Goal: Task Accomplishment & Management: Manage account settings

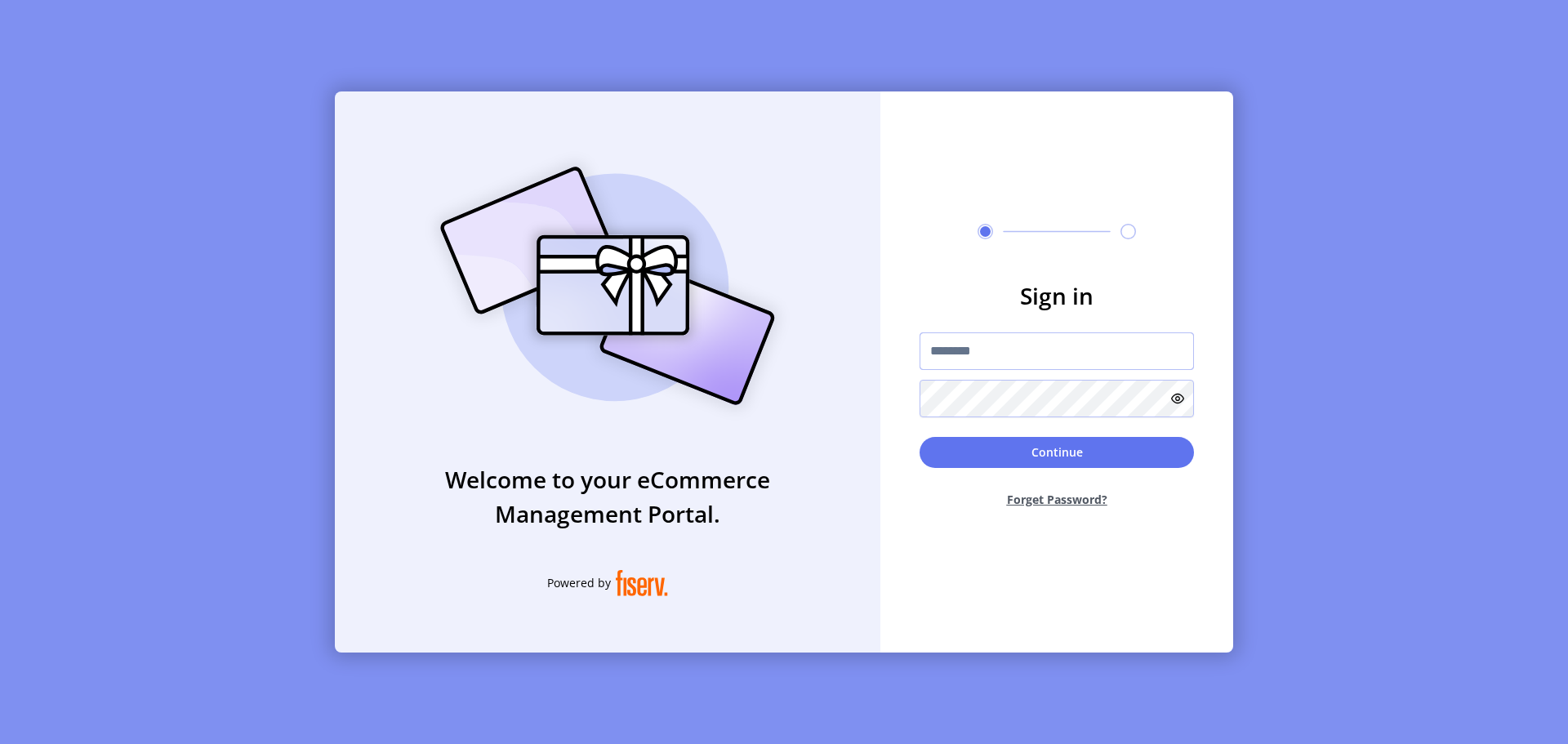
click at [1010, 359] on input "text" at bounding box center [1057, 351] width 275 height 38
type input "**********"
click at [979, 457] on button "Continue" at bounding box center [1057, 452] width 275 height 31
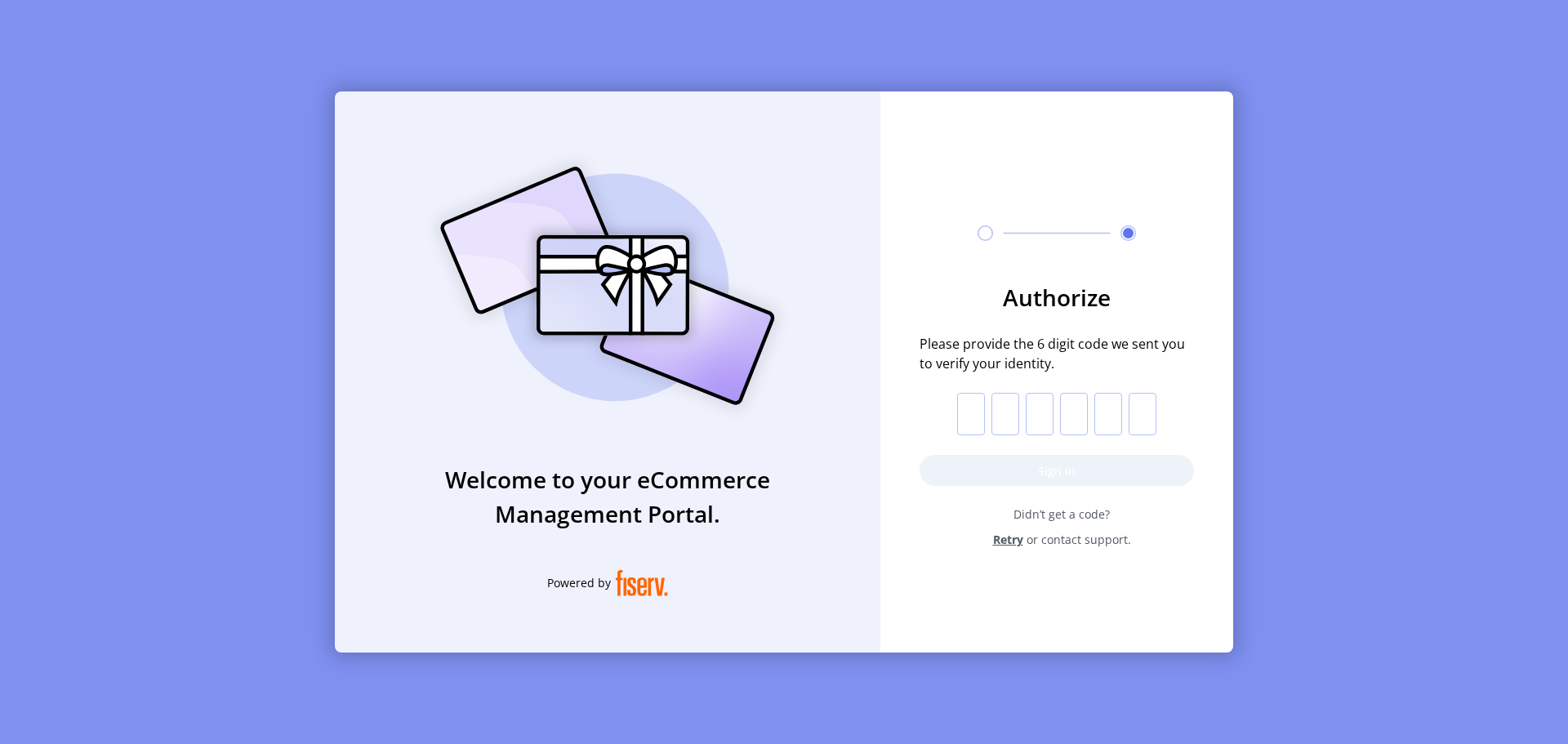
click at [969, 412] on input "text" at bounding box center [971, 414] width 28 height 42
click at [973, 417] on input "text" at bounding box center [971, 414] width 28 height 42
type input "*"
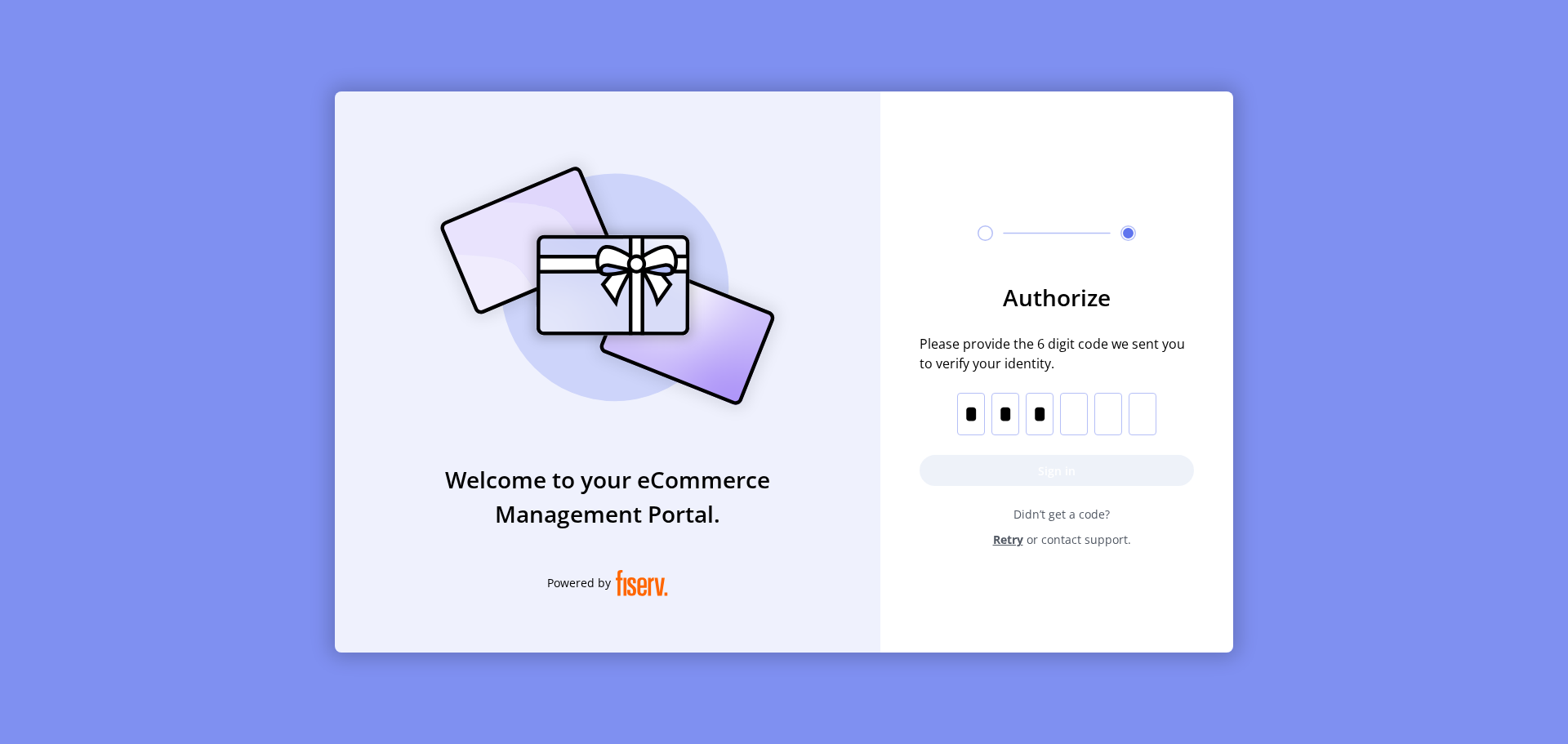
type input "*"
click at [982, 463] on button "Sign in" at bounding box center [1057, 470] width 275 height 31
